Goal: Find specific page/section: Find specific page/section

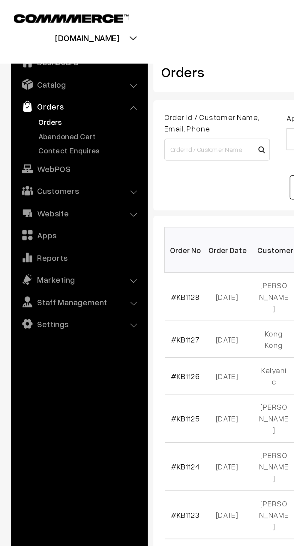
click at [50, 74] on link "Abandoned Cart" at bounding box center [49, 74] width 59 height 6
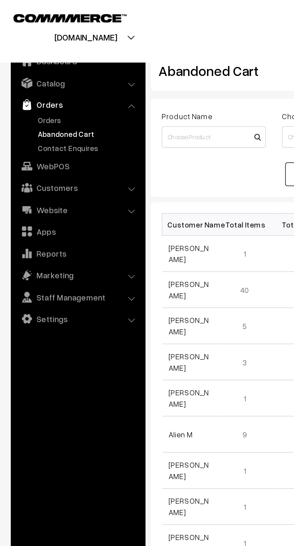
click at [36, 68] on link "Orders" at bounding box center [49, 67] width 59 height 6
